Goal: Transaction & Acquisition: Purchase product/service

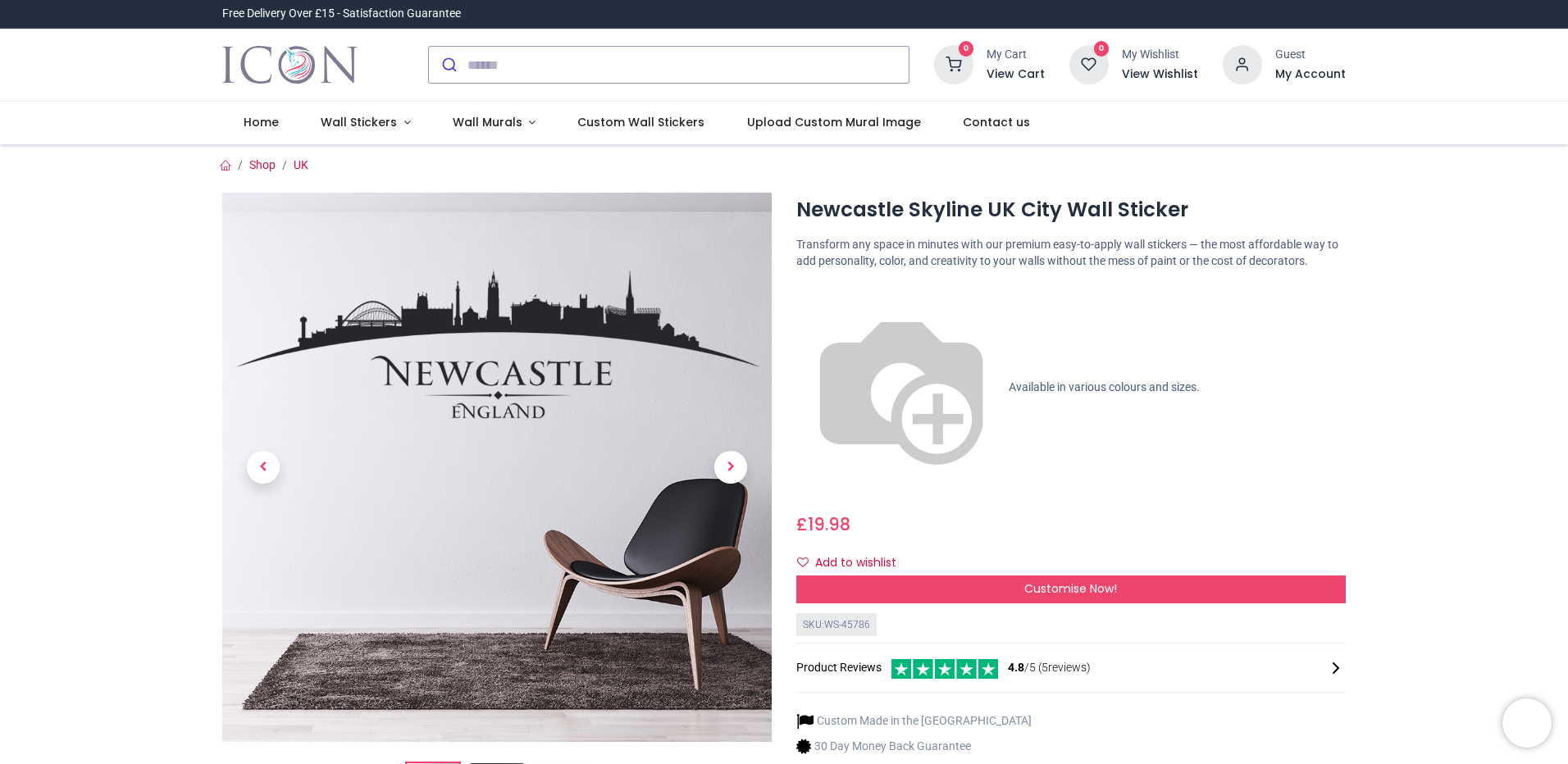
click at [637, 321] on img at bounding box center [497, 466] width 549 height 549
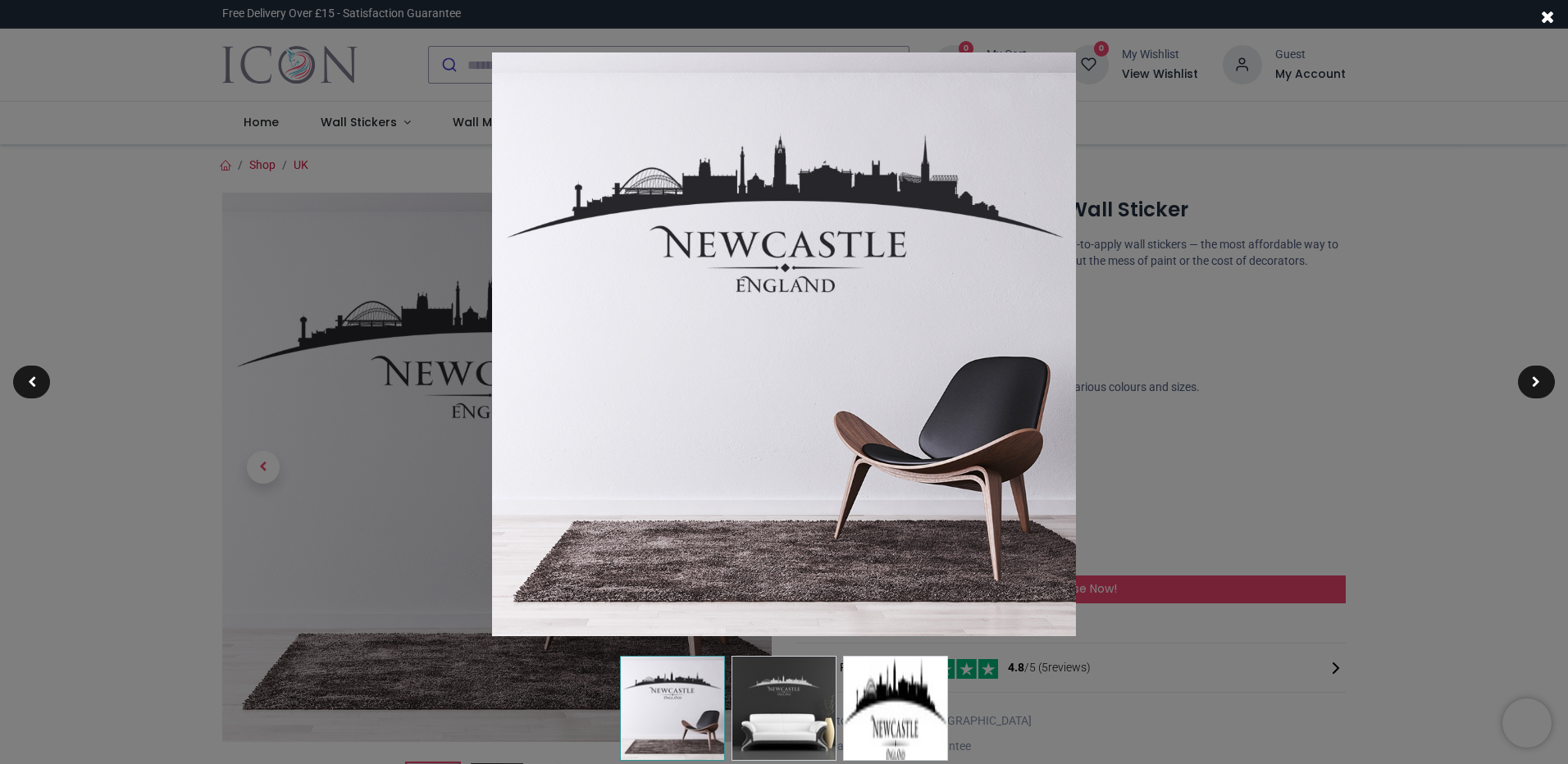
click at [926, 180] on img at bounding box center [784, 345] width 584 height 584
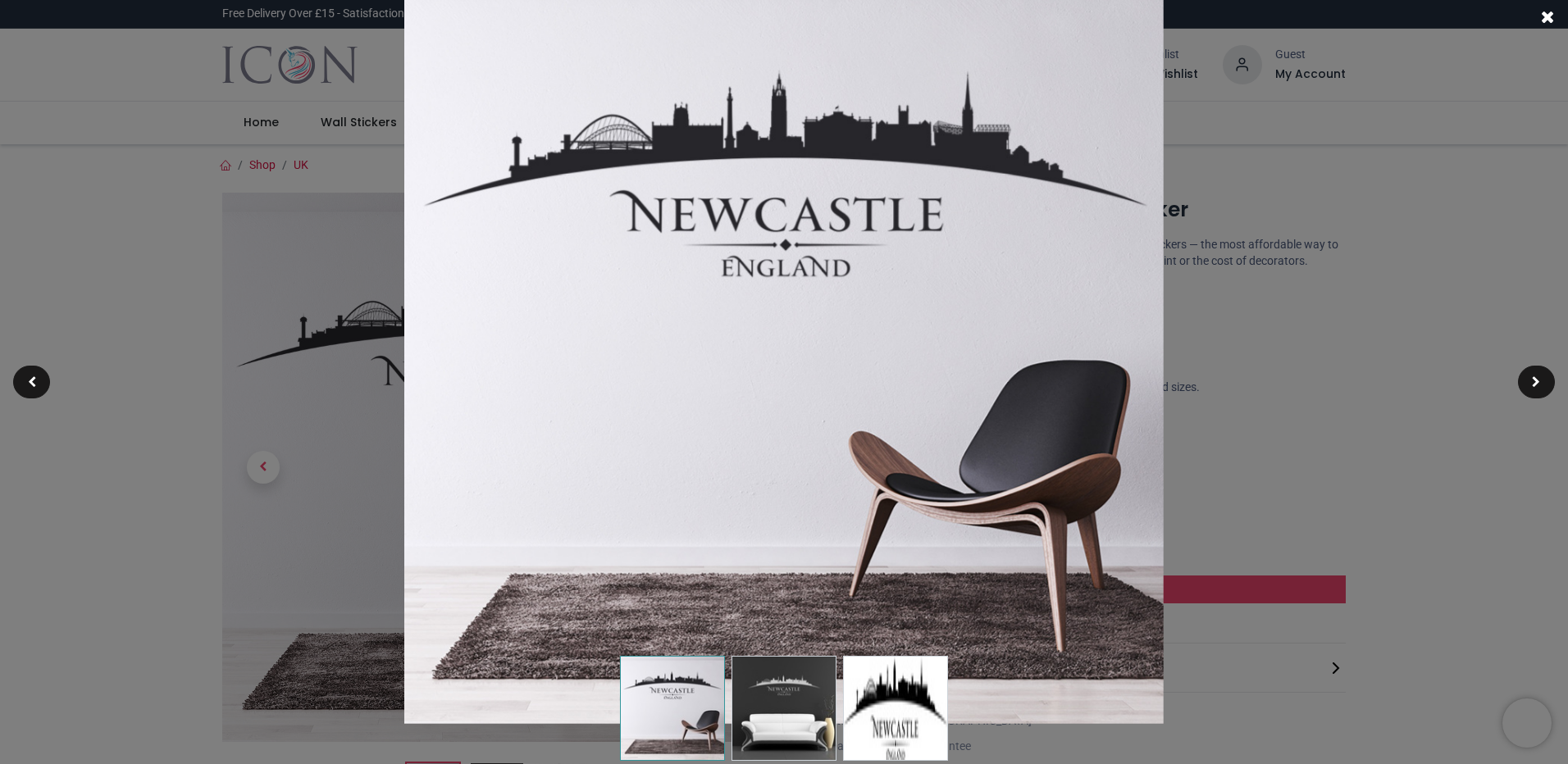
click at [973, 144] on img at bounding box center [784, 345] width 760 height 759
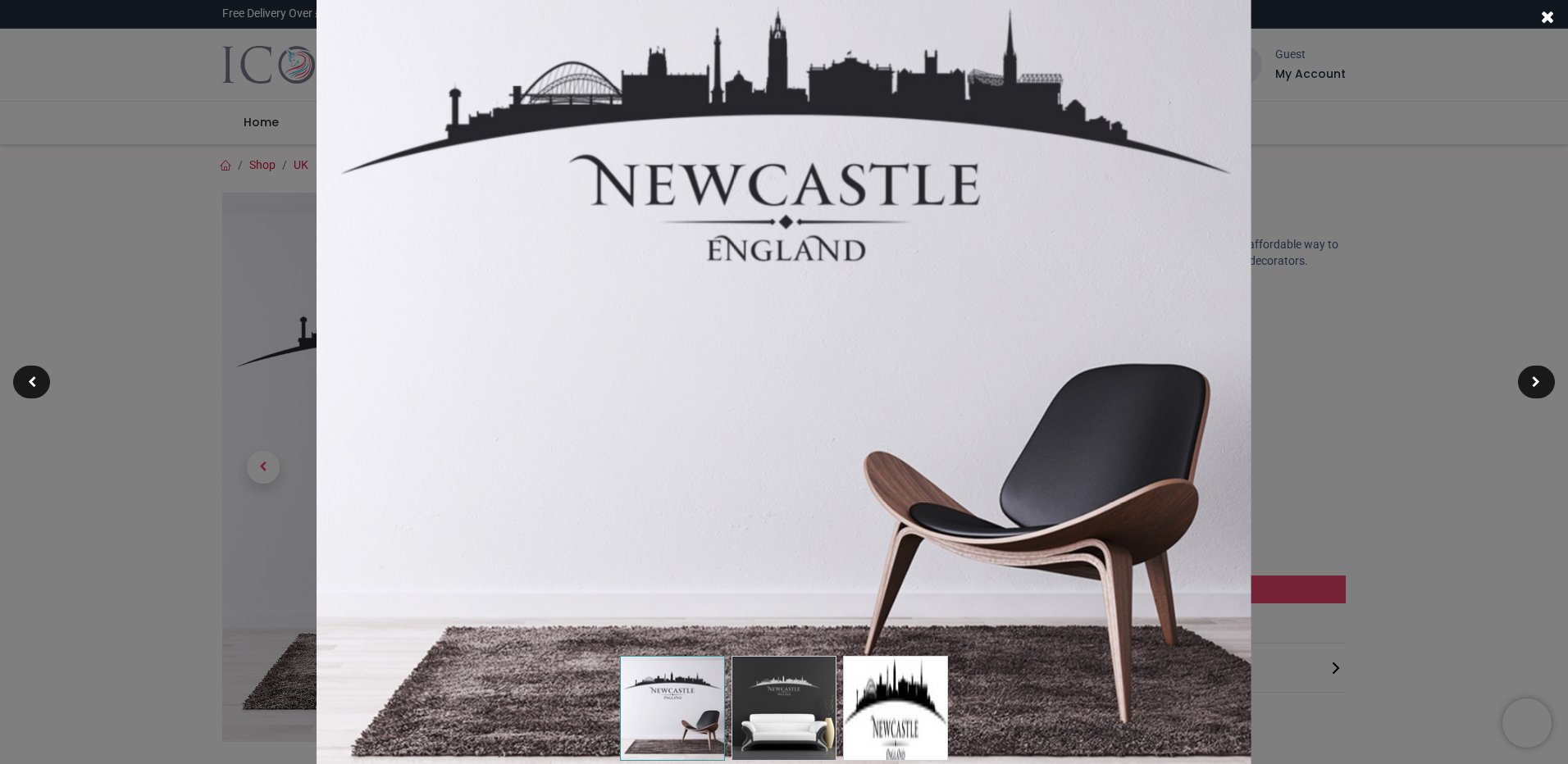
click at [973, 144] on img at bounding box center [783, 343] width 934 height 934
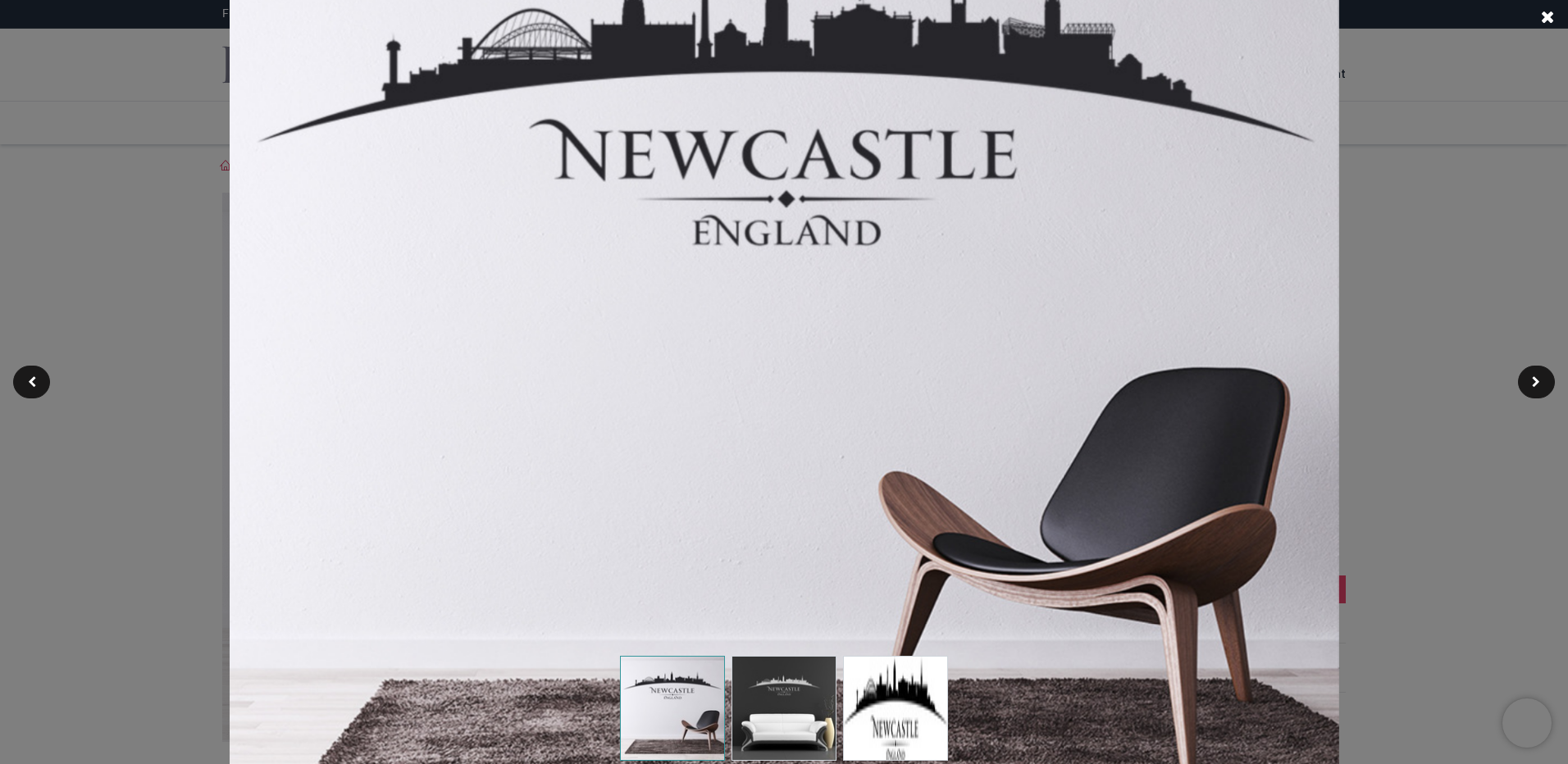
click at [982, 146] on img at bounding box center [784, 344] width 1109 height 1109
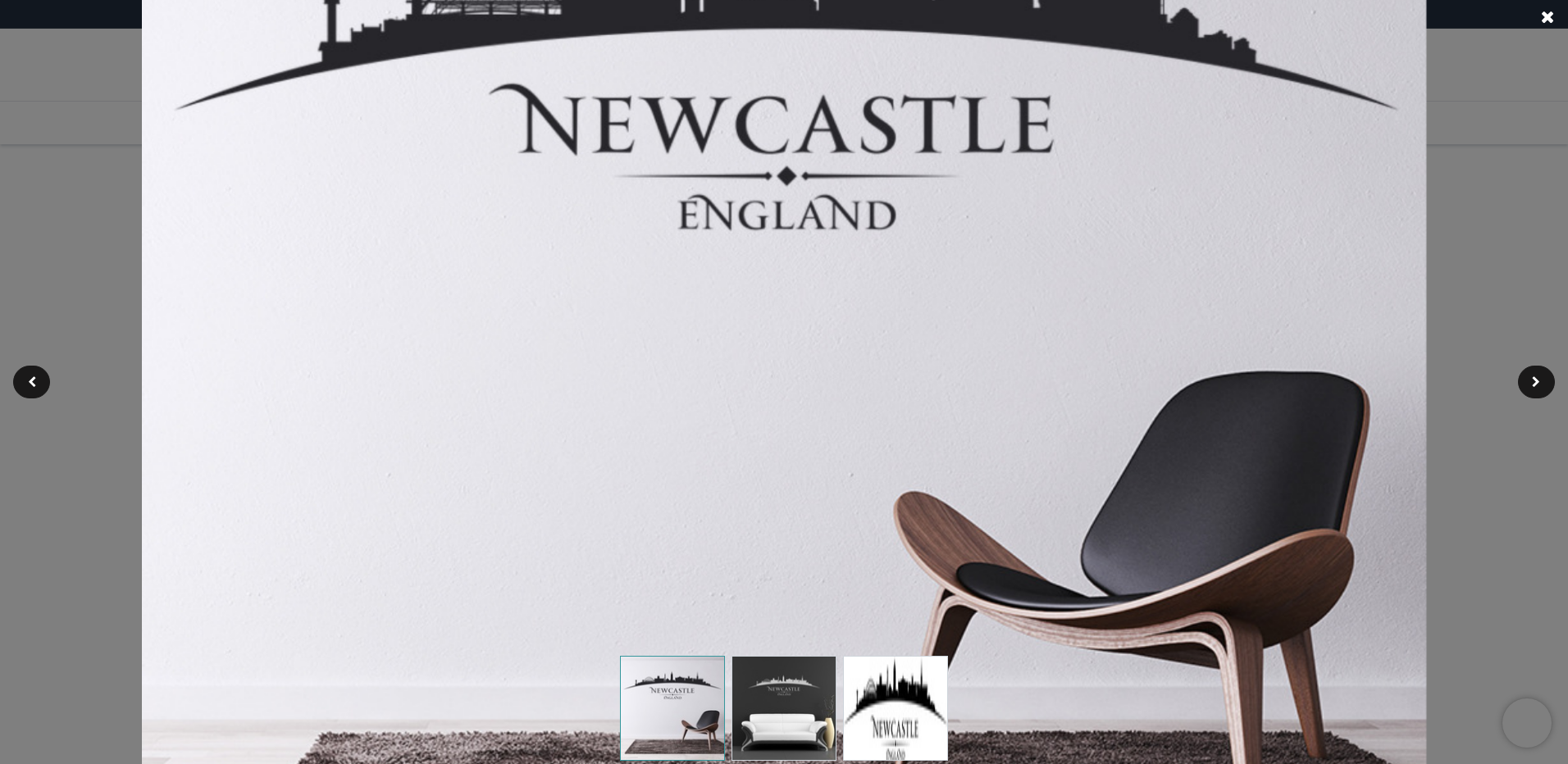
click at [650, 662] on div at bounding box center [784, 382] width 1568 height 764
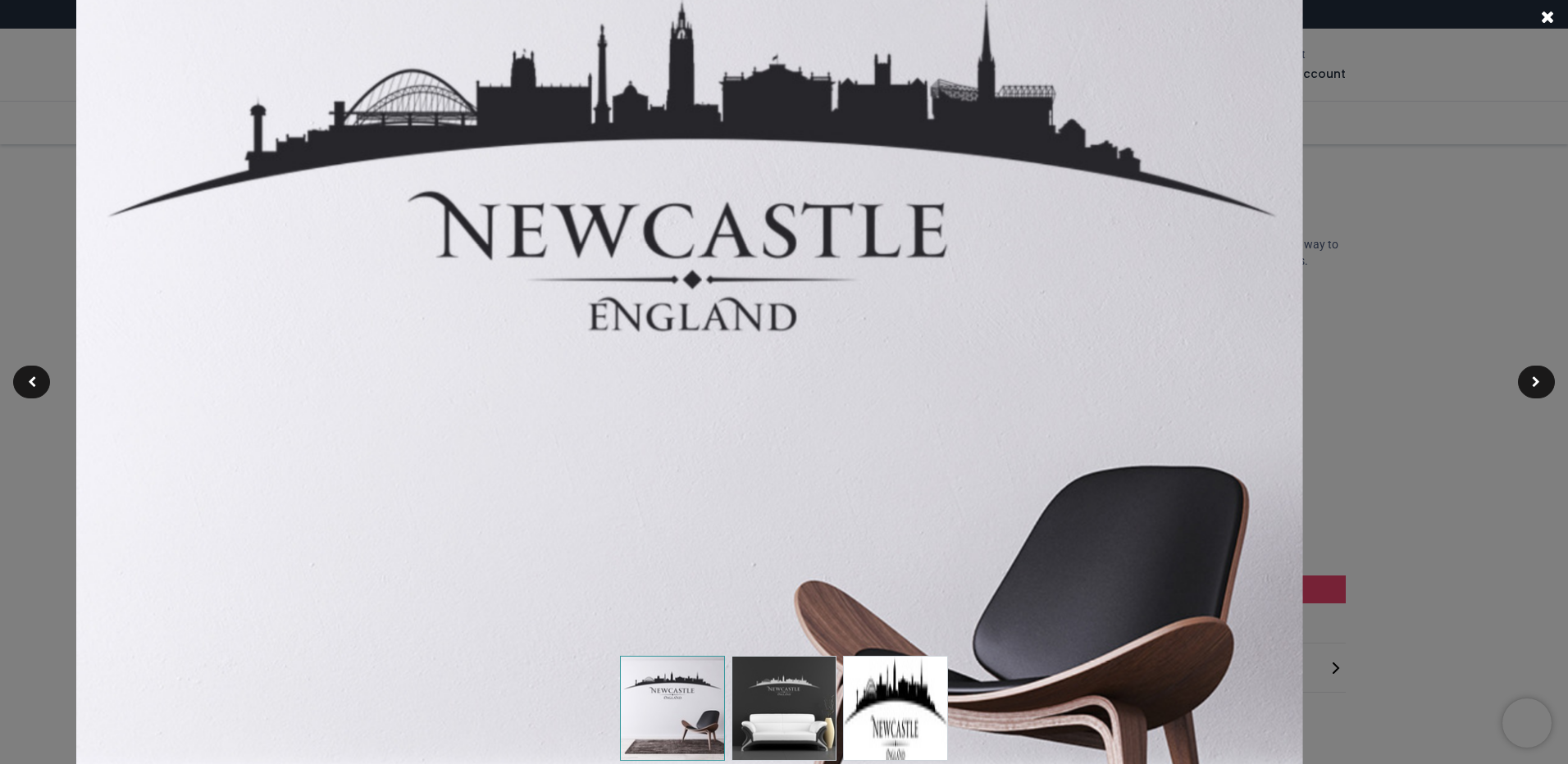
drag, startPoint x: 592, startPoint y: 467, endPoint x: 767, endPoint y: 150, distance: 362.1
click at [767, 153] on img at bounding box center [689, 439] width 1226 height 1226
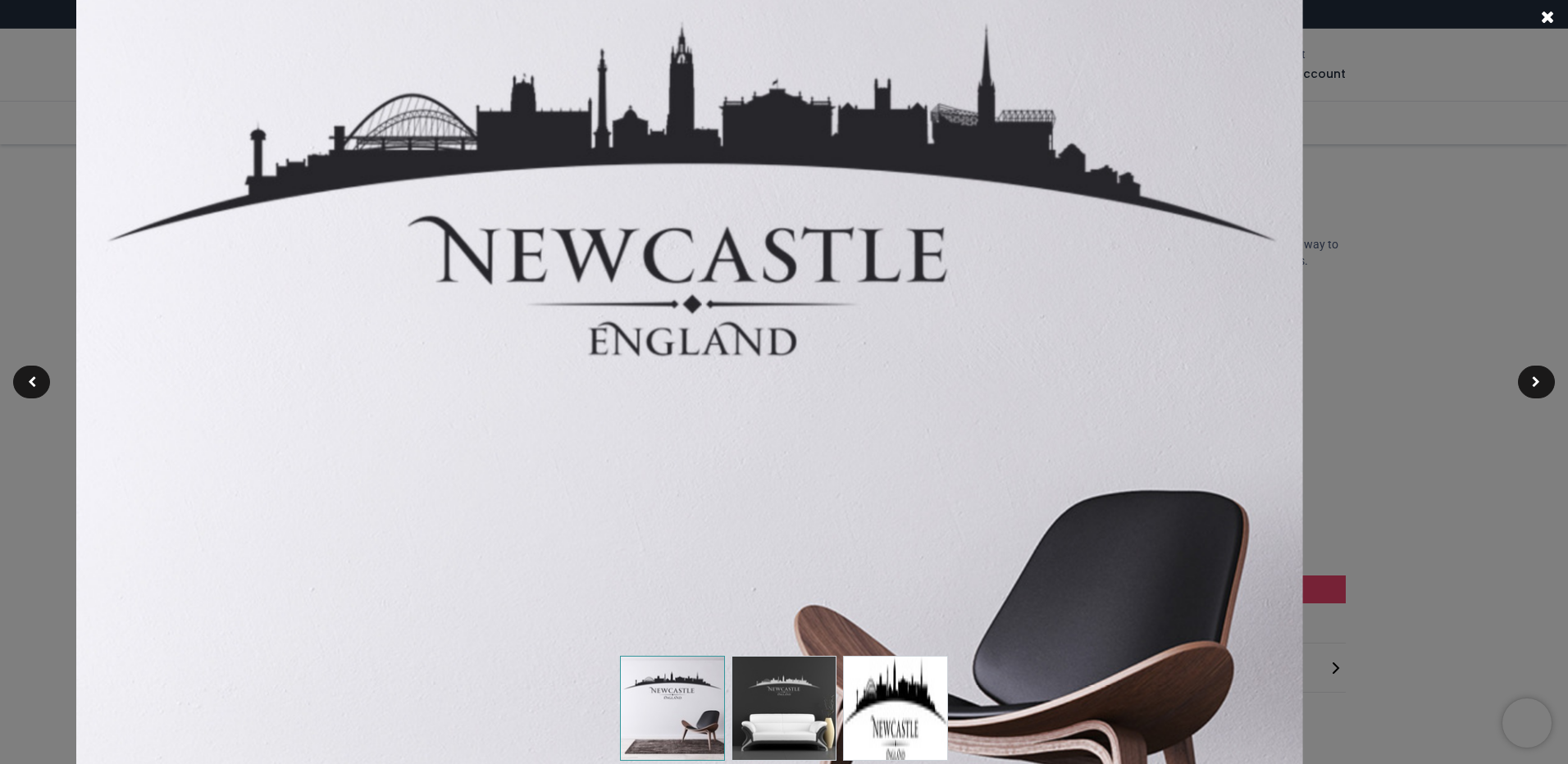
drag, startPoint x: 615, startPoint y: 136, endPoint x: 619, endPoint y: 186, distance: 50.2
click at [619, 186] on img at bounding box center [689, 464] width 1226 height 1226
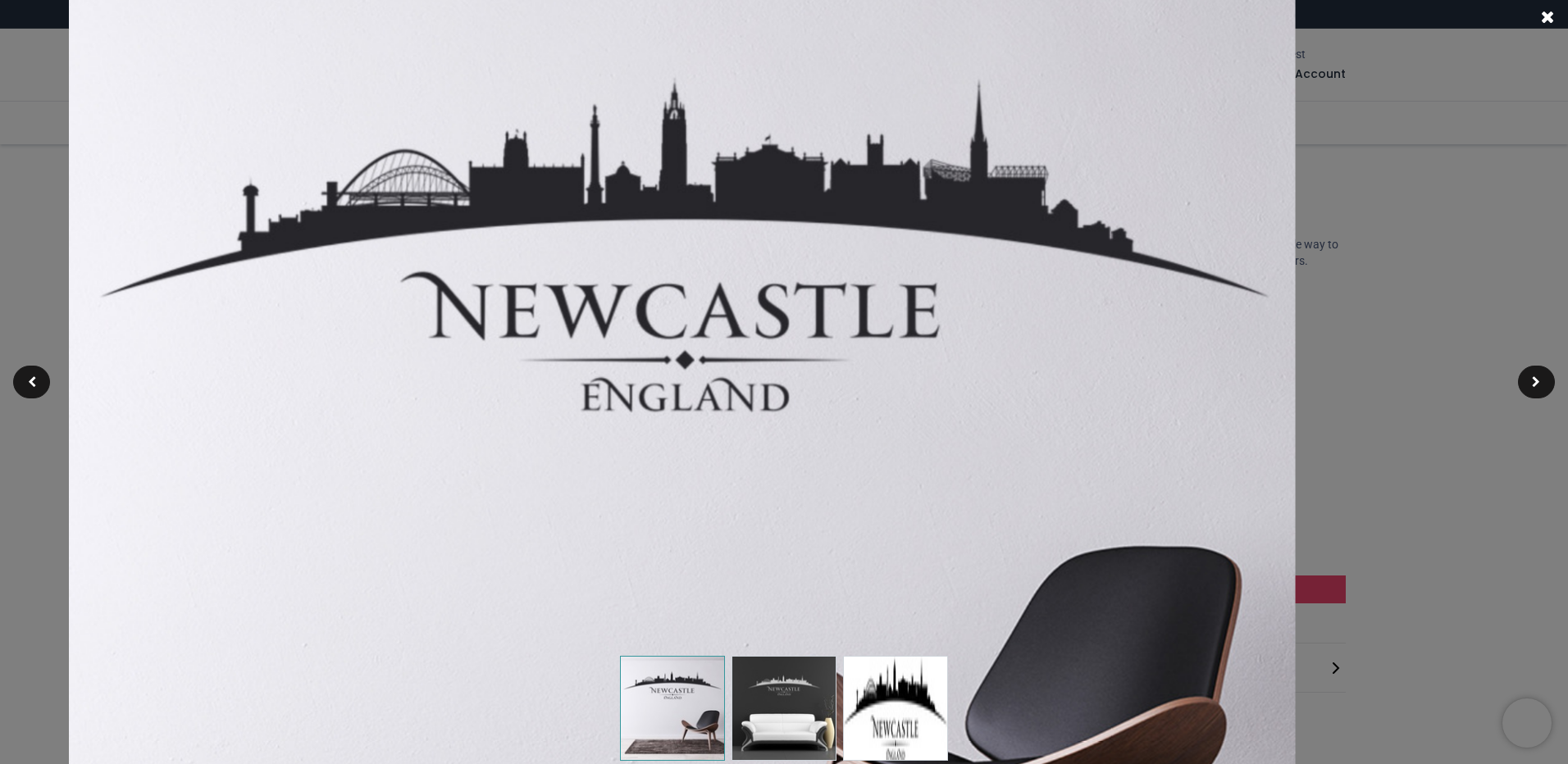
click at [612, 243] on img at bounding box center [681, 520] width 1226 height 1226
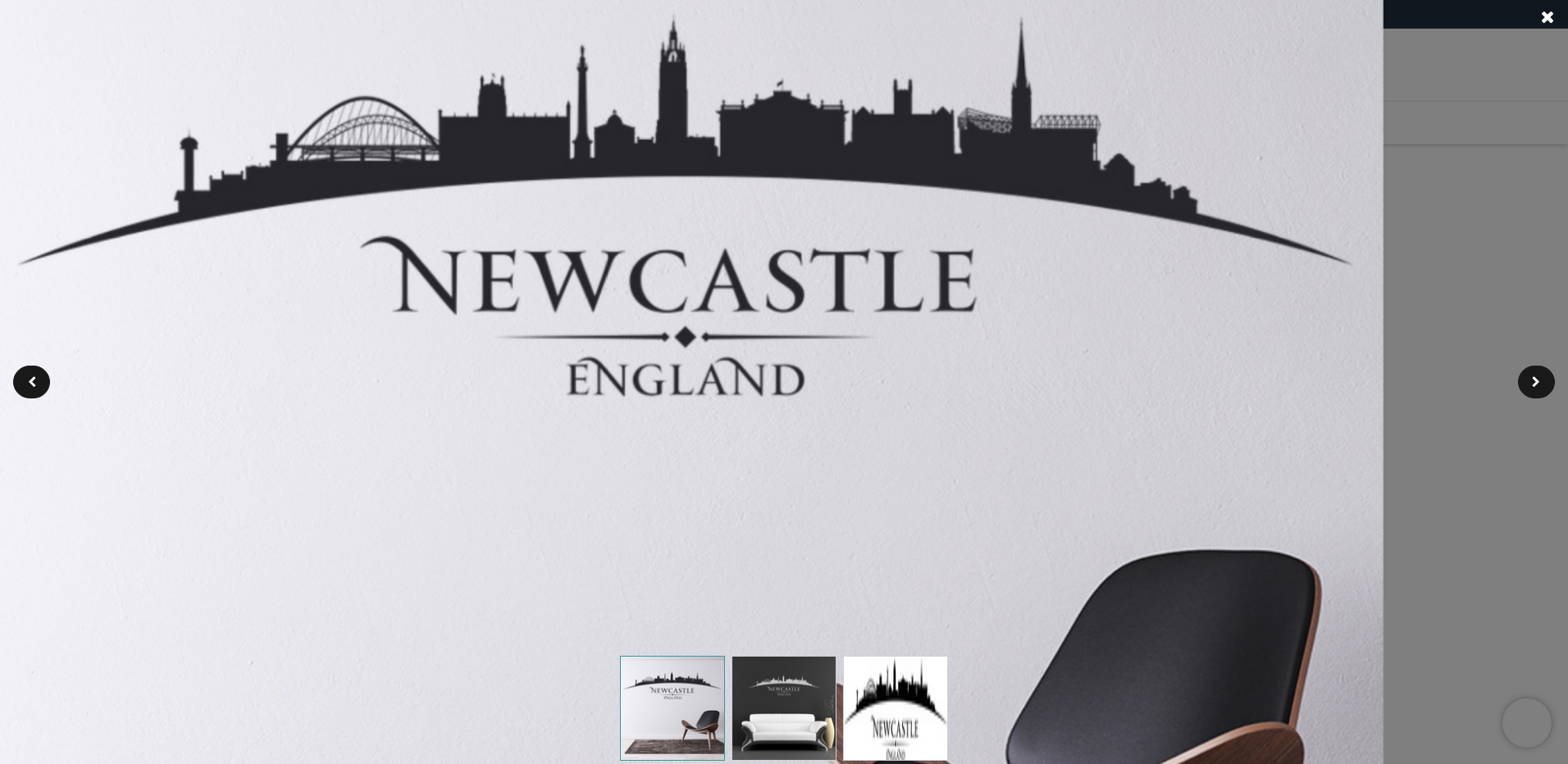
click at [1544, 20] on span at bounding box center [1547, 17] width 14 height 17
